Goal: Information Seeking & Learning: Learn about a topic

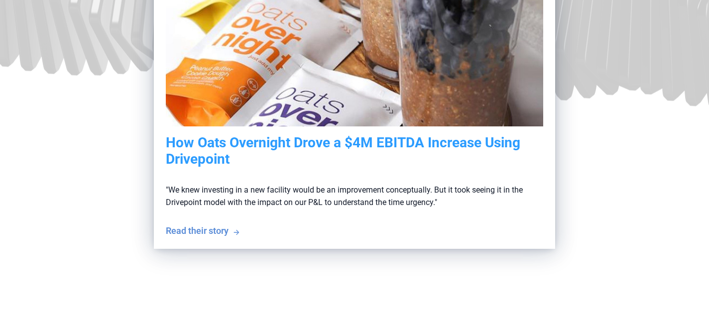
scroll to position [332, 0]
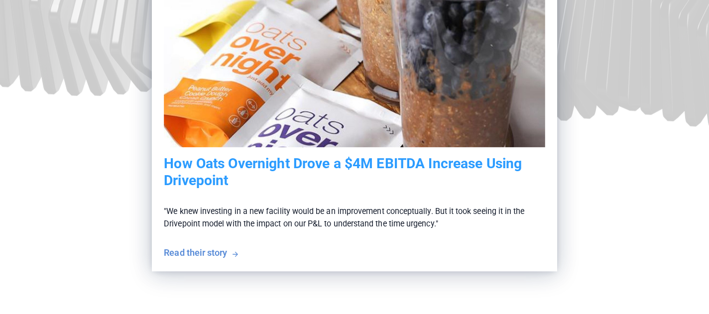
click at [193, 248] on div "Read their story" at bounding box center [195, 252] width 63 height 12
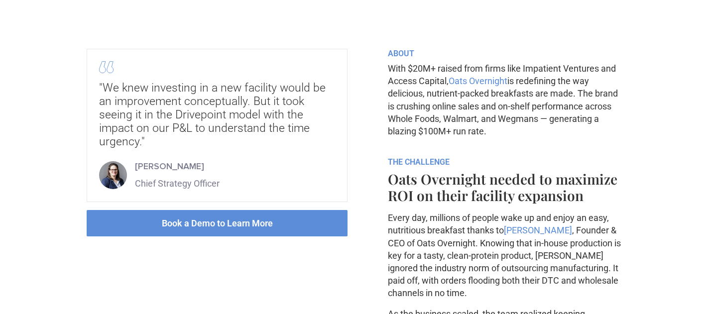
scroll to position [348, 0]
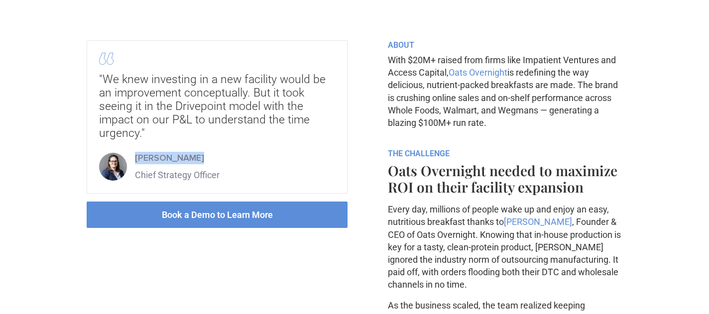
drag, startPoint x: 196, startPoint y: 157, endPoint x: 134, endPoint y: 158, distance: 61.7
click at [134, 158] on div "[PERSON_NAME] Chief Strategy Officer" at bounding box center [217, 166] width 236 height 29
copy div "[PERSON_NAME]"
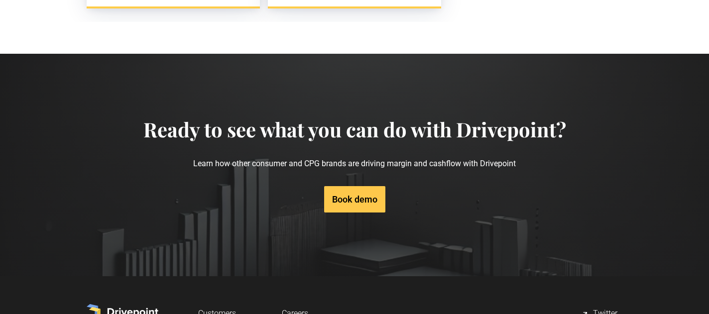
scroll to position [3017, 0]
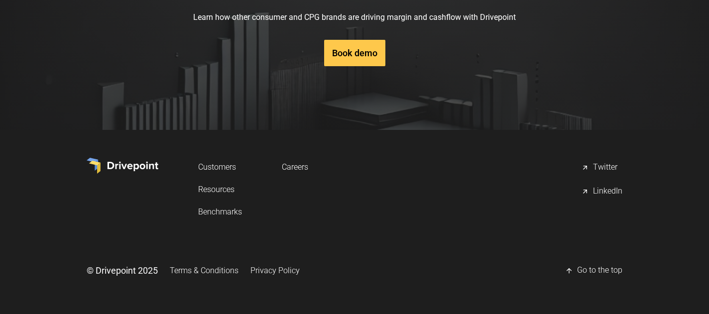
click at [114, 167] on img at bounding box center [123, 166] width 72 height 16
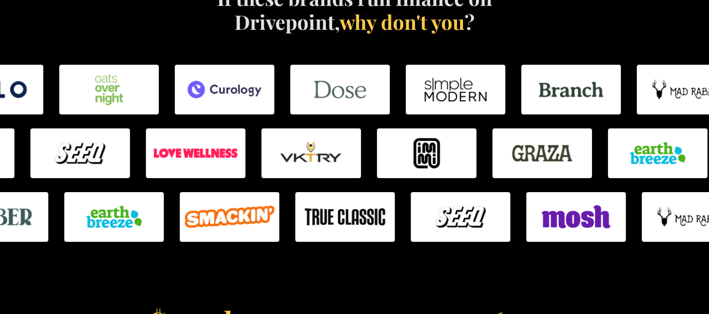
scroll to position [615, 0]
